Goal: Task Accomplishment & Management: Manage account settings

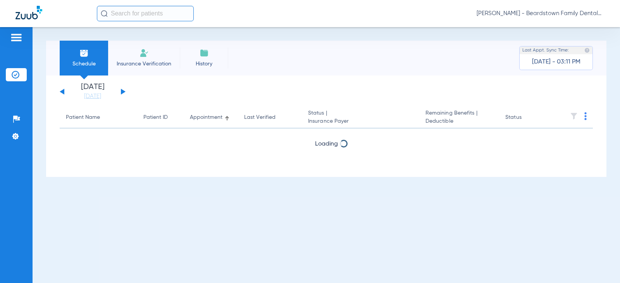
click at [154, 13] on input "text" at bounding box center [145, 14] width 97 height 16
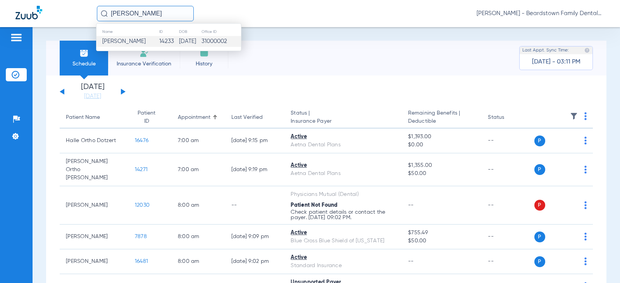
type input "[PERSON_NAME]"
click at [183, 38] on td "[DATE]" at bounding box center [190, 41] width 22 height 11
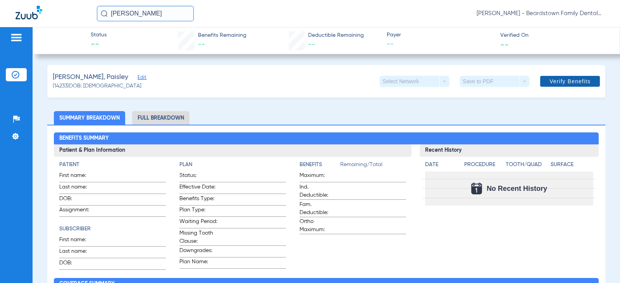
click at [562, 74] on span at bounding box center [571, 81] width 60 height 19
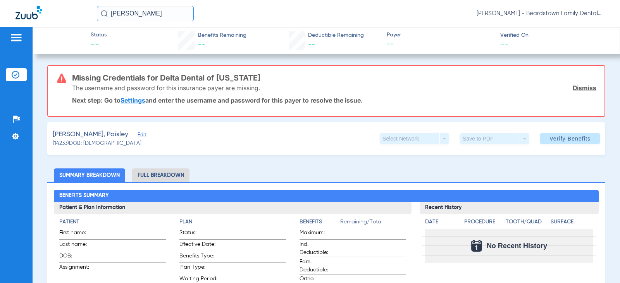
click at [134, 99] on link "Settings" at bounding box center [133, 101] width 25 height 8
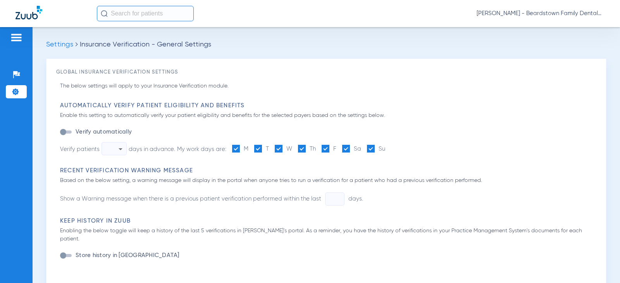
type input "1"
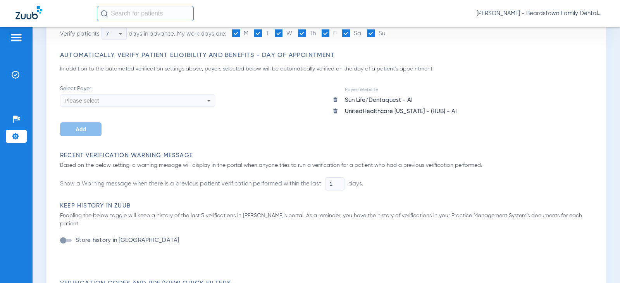
scroll to position [155, 0]
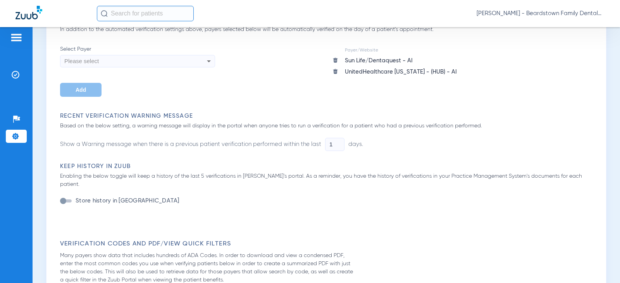
click at [208, 57] on icon at bounding box center [208, 61] width 9 height 9
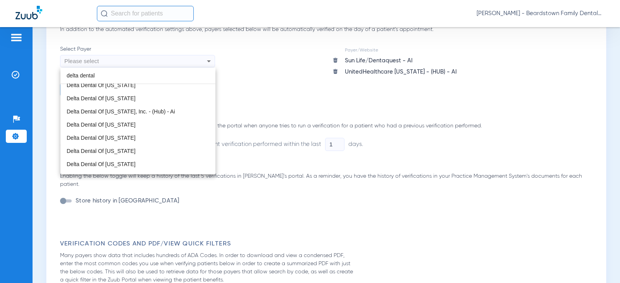
scroll to position [465, 0]
type input "delta dental"
click at [143, 115] on mat-option "Delta Dental Of [US_STATE]" at bounding box center [137, 113] width 155 height 13
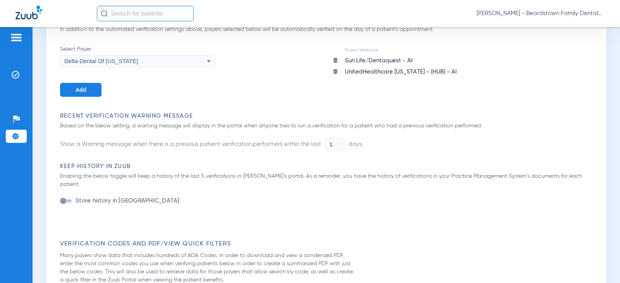
click at [97, 91] on button "Add" at bounding box center [80, 90] width 41 height 14
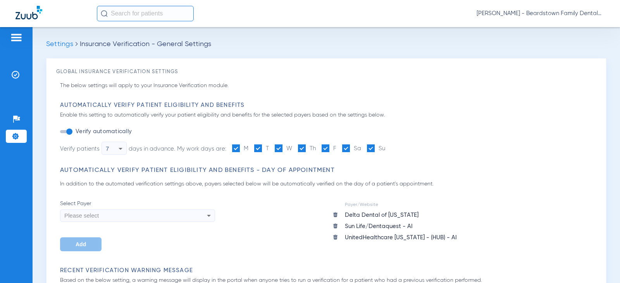
scroll to position [0, 0]
